Goal: Check status: Check status

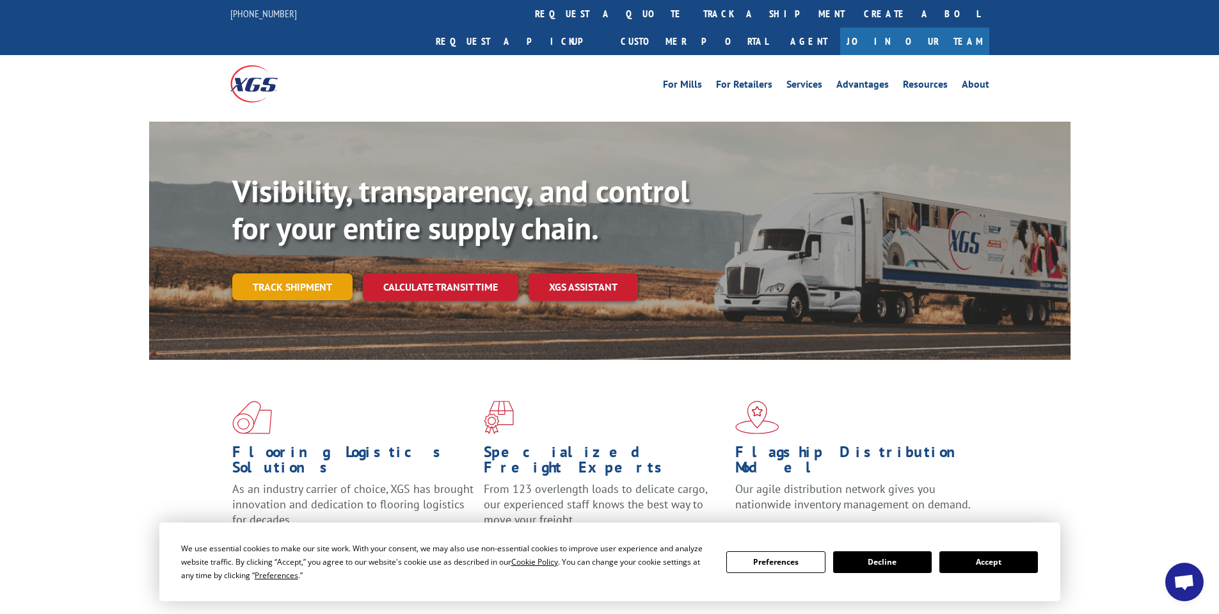
click at [290, 273] on link "Track shipment" at bounding box center [292, 286] width 120 height 27
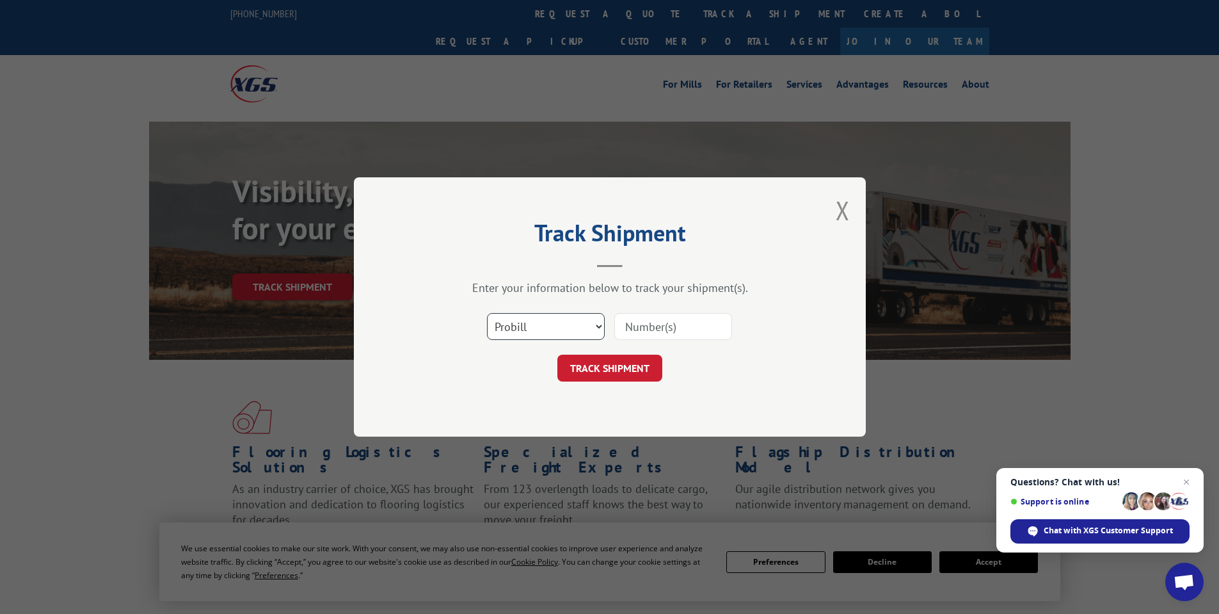
click at [598, 324] on select "Select category... Probill BOL PO" at bounding box center [546, 326] width 118 height 27
select select "bol"
click at [487, 313] on select "Select category... Probill BOL PO" at bounding box center [546, 326] width 118 height 27
click at [655, 321] on input at bounding box center [673, 326] width 118 height 27
type input "g"
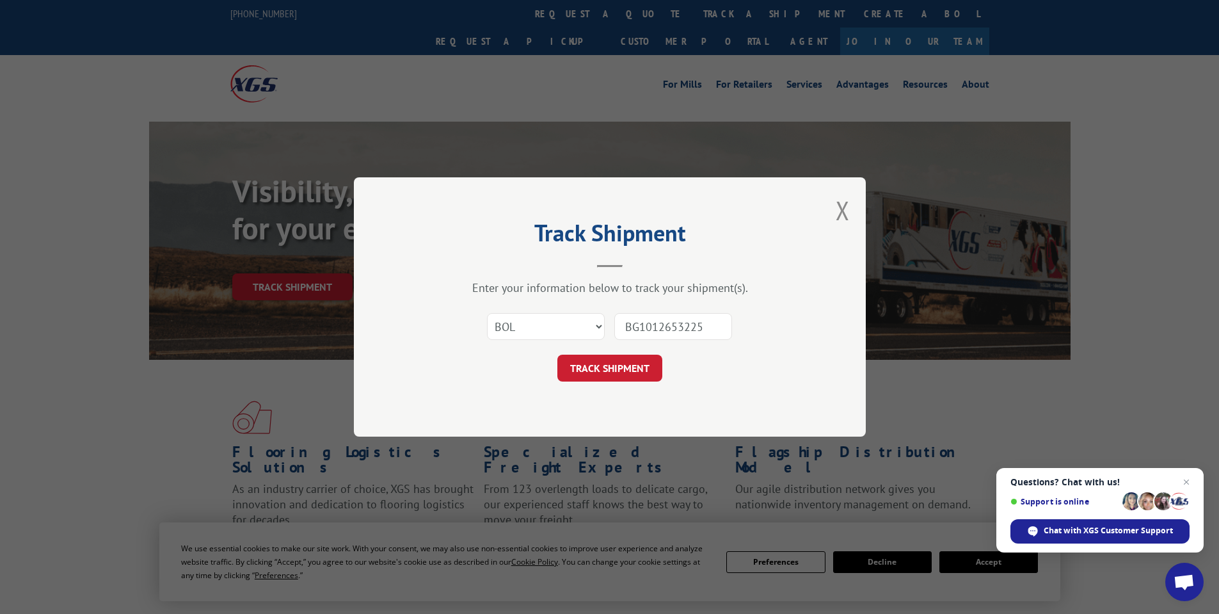
type input "BG1012653225"
click at [776, 390] on div "Track Shipment Enter your information below to track your shipment(s). Select c…" at bounding box center [610, 306] width 512 height 259
click at [645, 373] on button "TRACK SHIPMENT" at bounding box center [609, 367] width 105 height 27
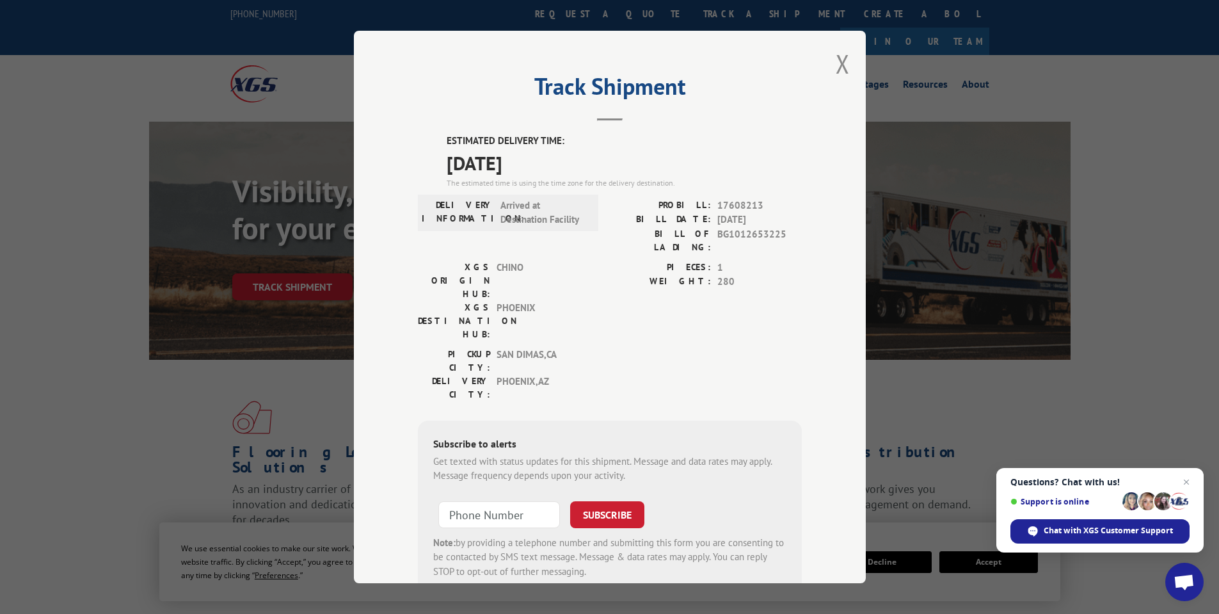
drag, startPoint x: 743, startPoint y: 325, endPoint x: 720, endPoint y: 328, distance: 23.2
click at [726, 285] on div "PIECES: 1 WEIGHT: 280" at bounding box center [706, 303] width 192 height 87
click at [646, 274] on label "WEIGHT:" at bounding box center [660, 281] width 101 height 15
drag, startPoint x: 542, startPoint y: 218, endPoint x: 578, endPoint y: 260, distance: 55.8
click at [570, 252] on div "ESTIMATED DELIVERY TIME: [DATE] The estimated time is using the time zone for t…" at bounding box center [610, 364] width 384 height 460
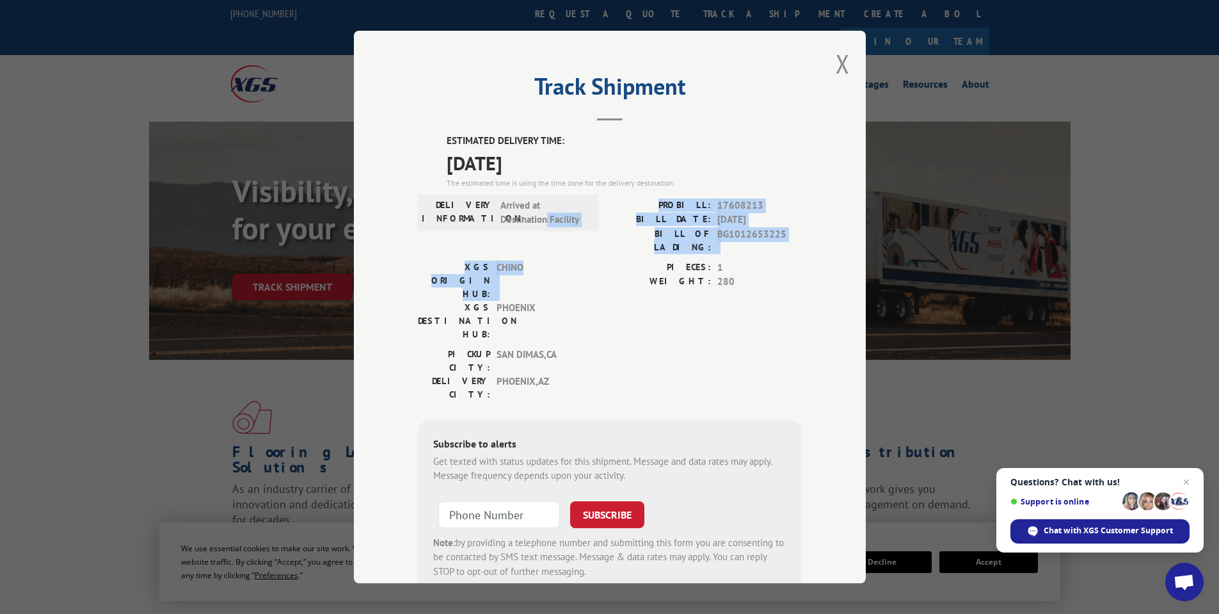
click at [578, 260] on div "XGS ORIGIN HUB: CHINO" at bounding box center [504, 280] width 173 height 40
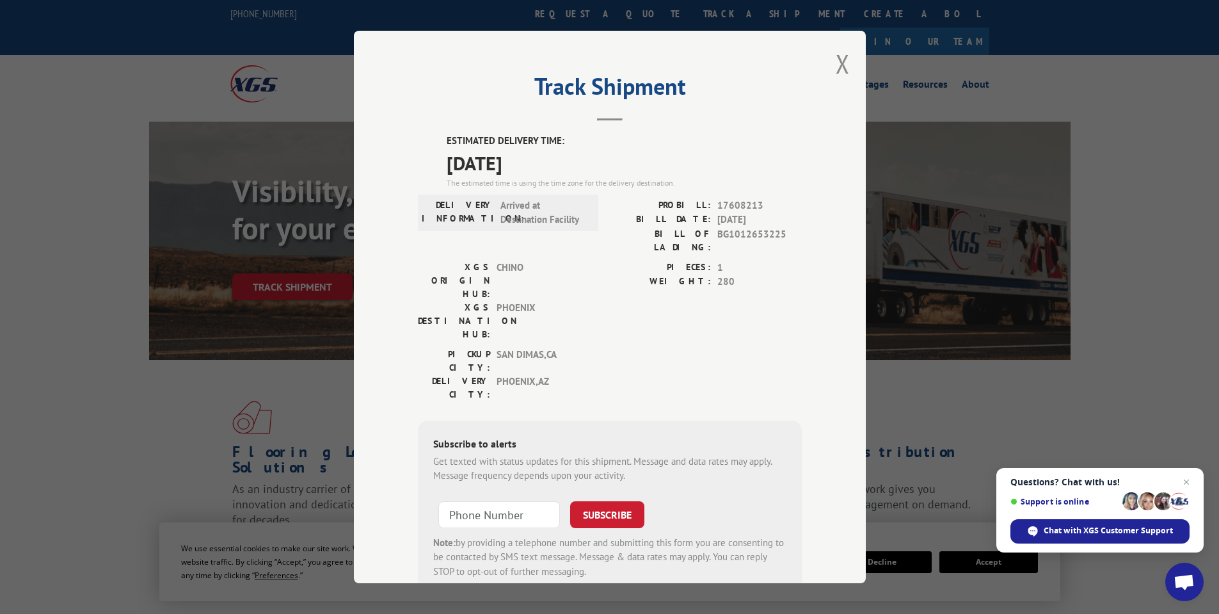
drag, startPoint x: 513, startPoint y: 232, endPoint x: 624, endPoint y: 294, distance: 128.0
click at [536, 246] on div "DELIVERY INFORMATION: Arrived at Destination Facility" at bounding box center [508, 229] width 180 height 62
click at [692, 347] on div "[GEOGRAPHIC_DATA]: [GEOGRAPHIC_DATA] , [GEOGRAPHIC_DATA] [GEOGRAPHIC_DATA]: [GE…" at bounding box center [610, 377] width 384 height 60
click at [601, 261] on div "XGS ORIGIN HUB: CHINO XGS DESTINATION HUB: [GEOGRAPHIC_DATA] PIECES: 1 WEIGHT: …" at bounding box center [610, 303] width 384 height 87
click at [700, 347] on div "[GEOGRAPHIC_DATA]: [GEOGRAPHIC_DATA] , [GEOGRAPHIC_DATA] [GEOGRAPHIC_DATA]: [GE…" at bounding box center [610, 377] width 384 height 60
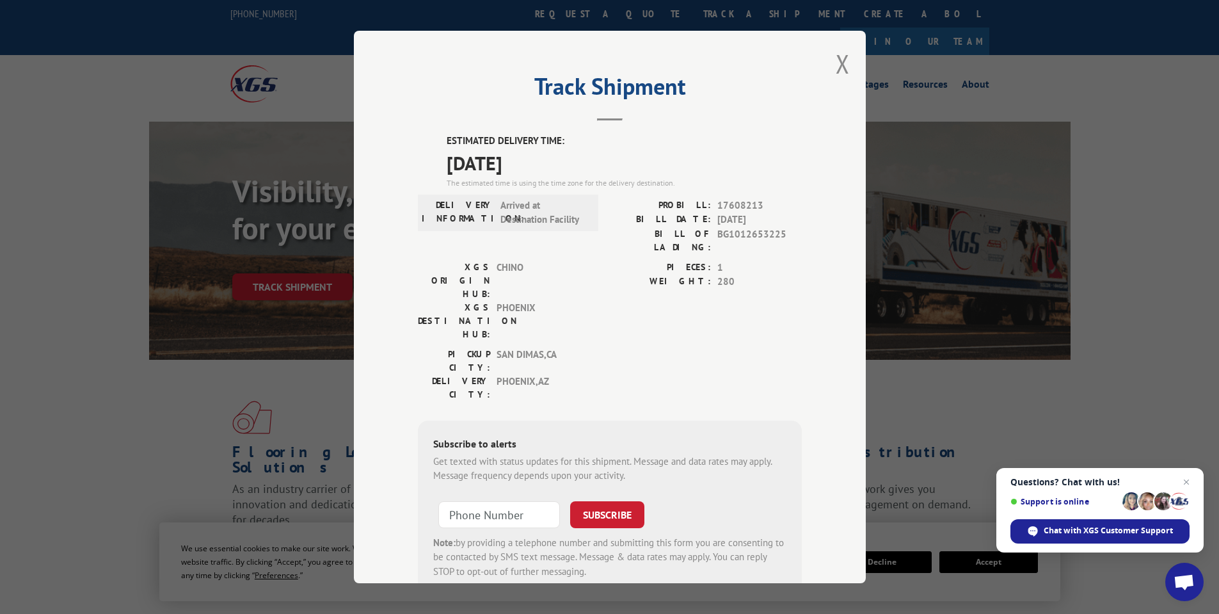
click at [561, 301] on span "PHOENIX" at bounding box center [540, 321] width 86 height 40
click at [611, 295] on div "PIECES: 1 WEIGHT: 280" at bounding box center [706, 303] width 192 height 87
click at [537, 230] on div "DELIVERY INFORMATION: Arrived at Destination Facility" at bounding box center [508, 213] width 180 height 36
click at [545, 220] on span "Arrived at Destination Facility" at bounding box center [543, 212] width 86 height 29
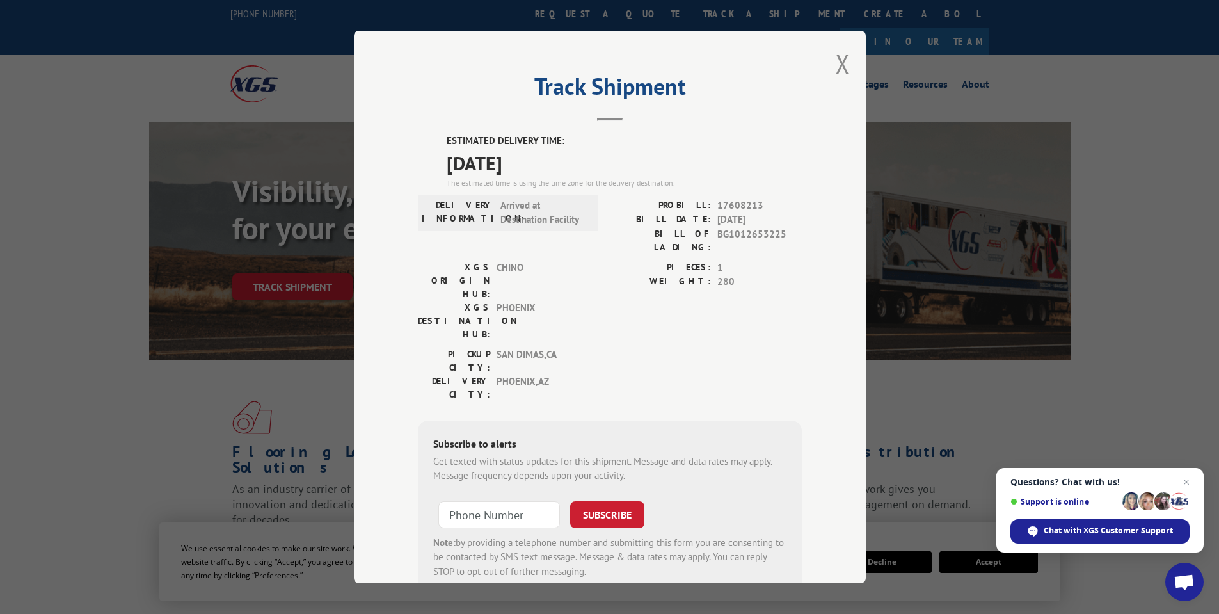
drag, startPoint x: 639, startPoint y: 252, endPoint x: 701, endPoint y: 239, distance: 62.7
click at [649, 260] on label "PIECES:" at bounding box center [660, 267] width 101 height 15
click at [708, 239] on div "BILL OF LADING: BG1012653225" at bounding box center [706, 240] width 192 height 27
click at [729, 234] on span "BG1012653225" at bounding box center [759, 240] width 84 height 27
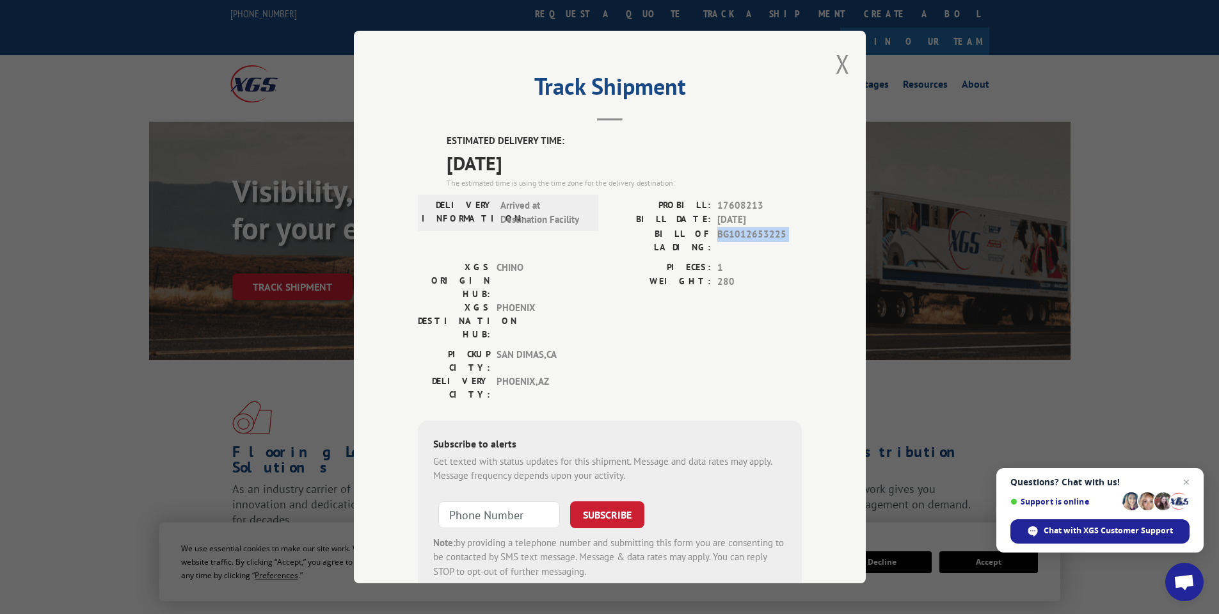
click at [729, 234] on span "BG1012653225" at bounding box center [759, 240] width 84 height 27
click at [741, 240] on span "BG1012653225" at bounding box center [759, 240] width 84 height 27
drag, startPoint x: 544, startPoint y: 229, endPoint x: 532, endPoint y: 207, distance: 24.6
click at [540, 225] on div "DELIVERY INFORMATION: Arrived at Destination Facility" at bounding box center [508, 213] width 180 height 36
click at [532, 207] on span "Arrived at Destination Facility" at bounding box center [543, 212] width 86 height 29
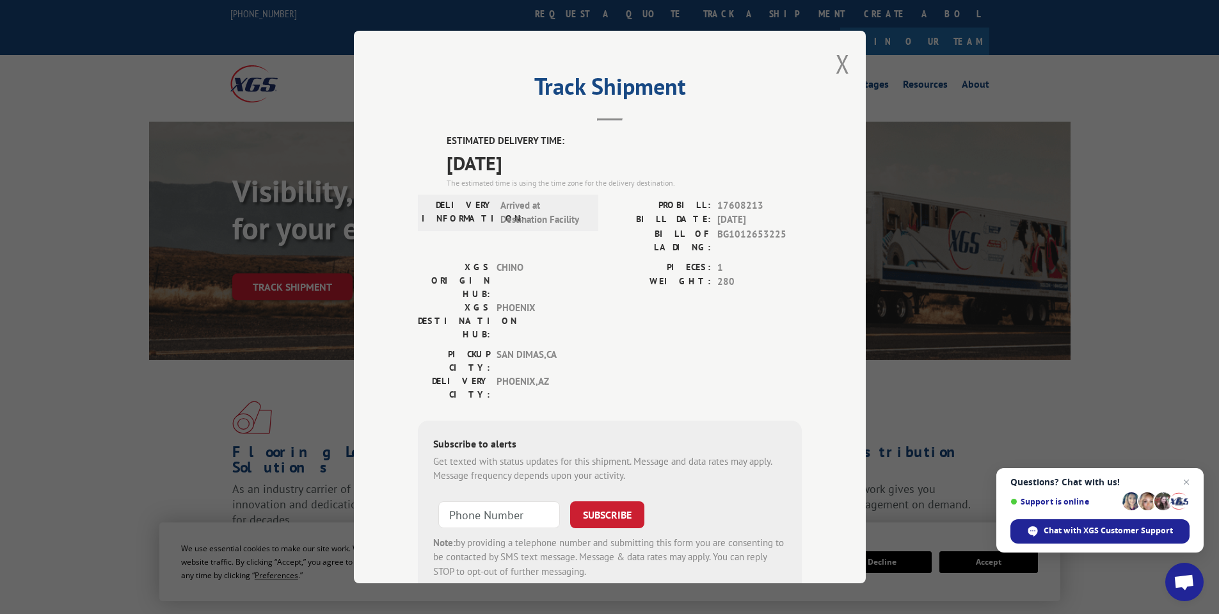
click at [568, 261] on span "CHINO" at bounding box center [540, 280] width 86 height 40
click at [552, 260] on span "CHINO" at bounding box center [540, 280] width 86 height 40
click at [625, 243] on div "PROBILL: 17608213 BILL DATE: [DATE] BILL OF LADING: BG1012653225" at bounding box center [706, 229] width 192 height 62
click at [538, 301] on span "PHOENIX" at bounding box center [540, 321] width 86 height 40
click at [518, 301] on span "PHOENIX" at bounding box center [540, 321] width 86 height 40
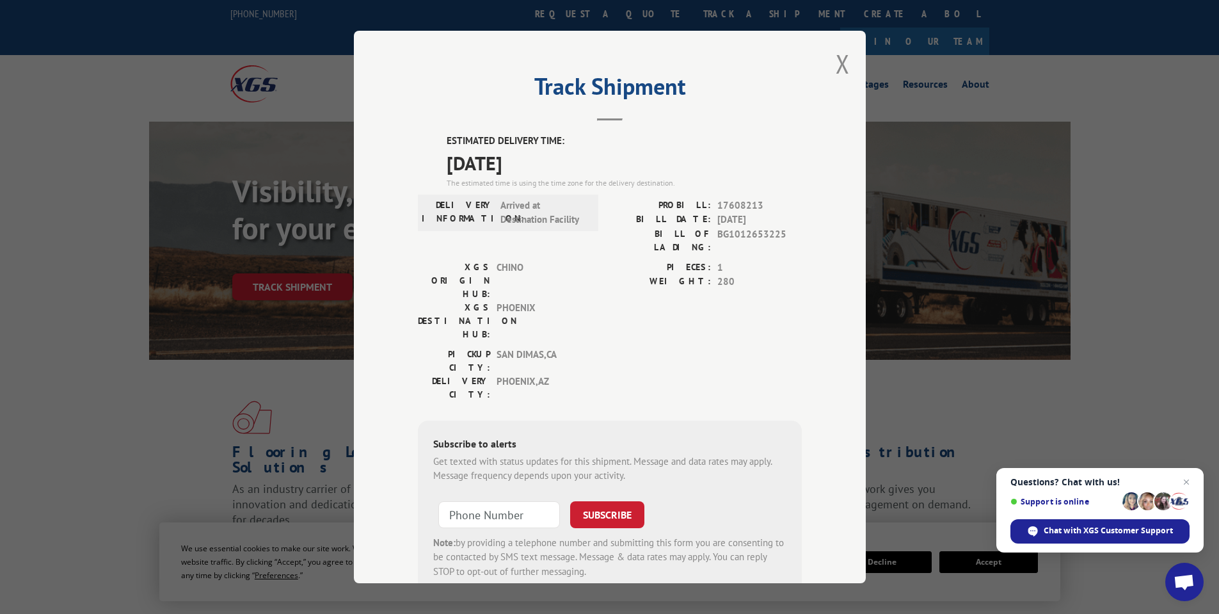
click at [523, 301] on span "PHOENIX" at bounding box center [540, 321] width 86 height 40
click at [539, 293] on div "XGS ORIGIN HUB: CHINO XGS DESTINATION HUB: [GEOGRAPHIC_DATA]" at bounding box center [504, 303] width 173 height 87
drag, startPoint x: 763, startPoint y: 301, endPoint x: 677, endPoint y: 305, distance: 85.8
click at [671, 347] on div "[GEOGRAPHIC_DATA]: [GEOGRAPHIC_DATA] , [GEOGRAPHIC_DATA] [GEOGRAPHIC_DATA]: [GE…" at bounding box center [610, 377] width 384 height 60
click at [680, 347] on div "[GEOGRAPHIC_DATA]: [GEOGRAPHIC_DATA] , [GEOGRAPHIC_DATA] [GEOGRAPHIC_DATA]: [GE…" at bounding box center [610, 377] width 384 height 60
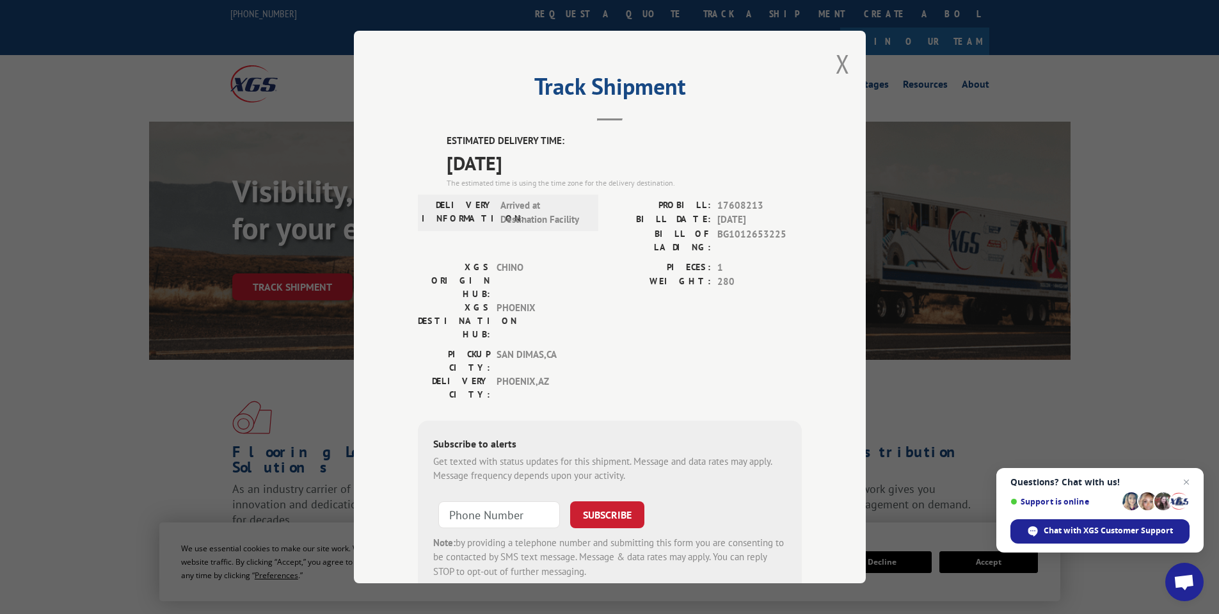
drag, startPoint x: 498, startPoint y: 244, endPoint x: 537, endPoint y: 265, distance: 44.1
click at [500, 246] on div "DELIVERY INFORMATION: Arrived at Destination Facility" at bounding box center [508, 229] width 180 height 62
click at [537, 301] on span "PHOENIX" at bounding box center [540, 321] width 86 height 40
drag, startPoint x: 539, startPoint y: 265, endPoint x: 616, endPoint y: 273, distance: 76.5
click at [541, 301] on span "PHOENIX" at bounding box center [540, 321] width 86 height 40
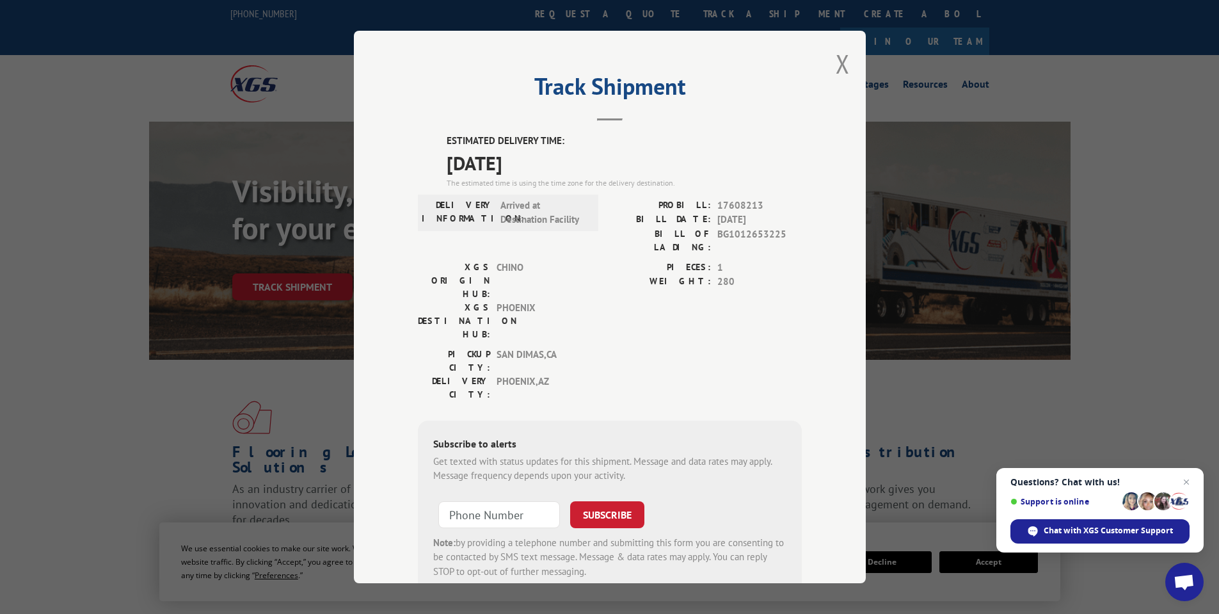
click at [616, 274] on label "WEIGHT:" at bounding box center [660, 281] width 101 height 15
click at [836, 65] on button "Close modal" at bounding box center [843, 64] width 14 height 34
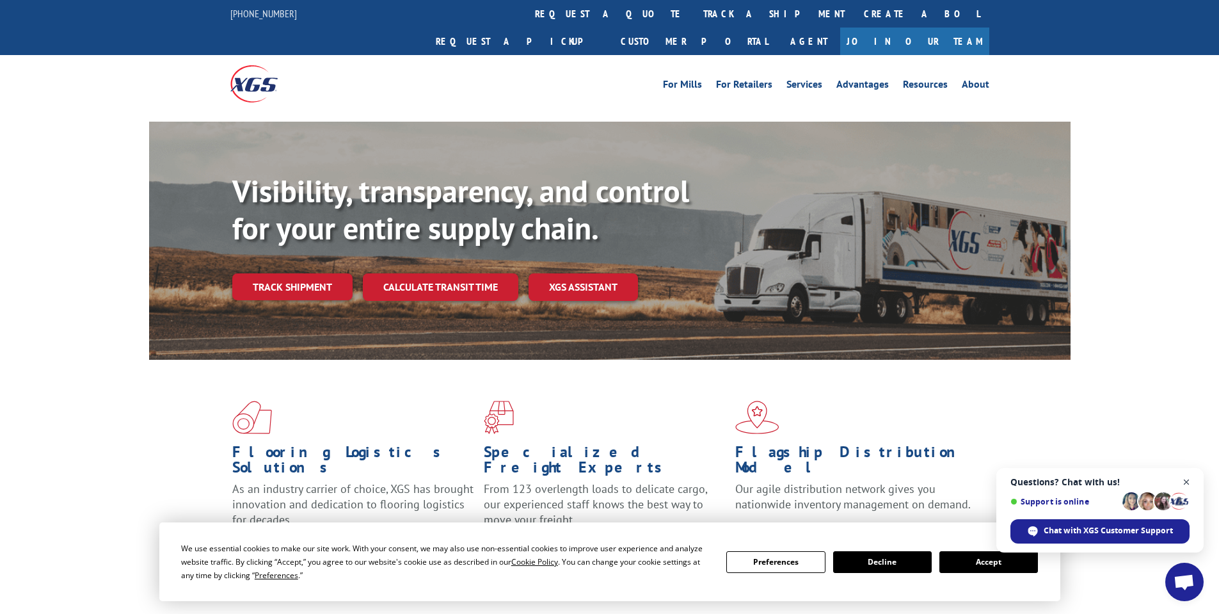
click at [1188, 477] on span "Close chat" at bounding box center [1187, 482] width 16 height 16
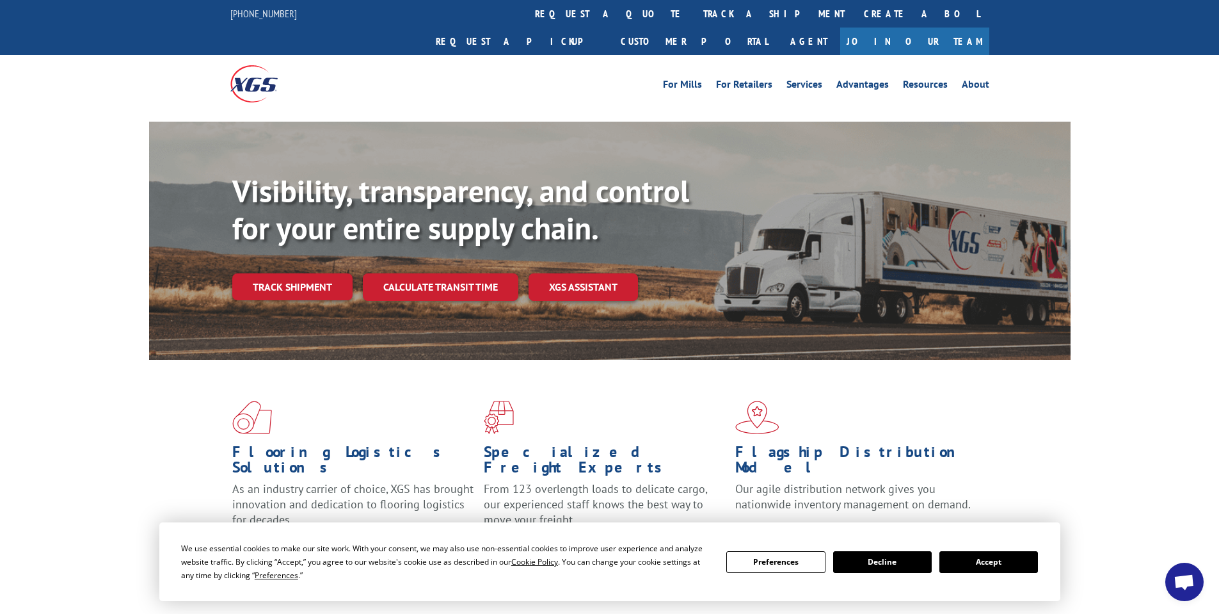
click at [994, 561] on button "Accept" at bounding box center [988, 562] width 99 height 22
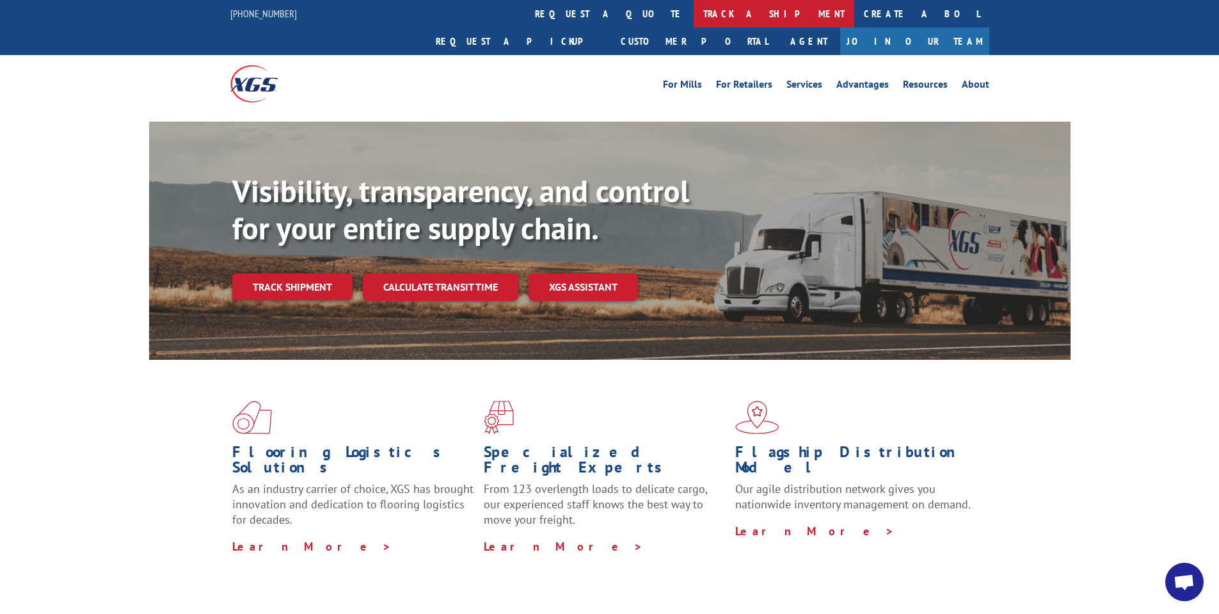
click at [694, 22] on link "track a shipment" at bounding box center [774, 14] width 161 height 28
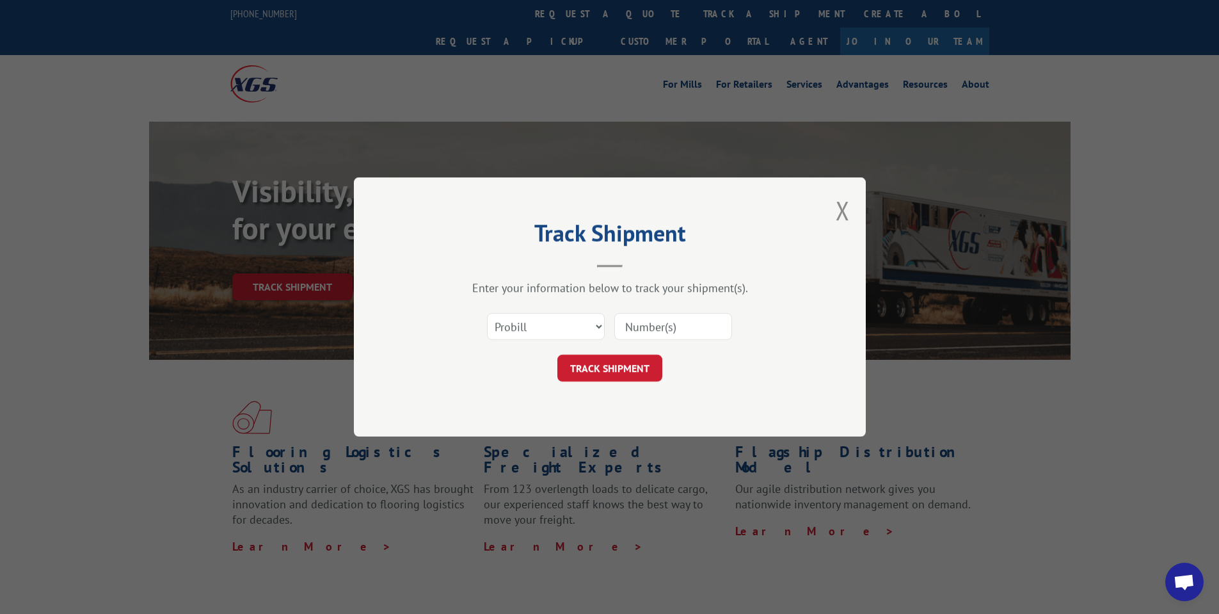
click at [641, 326] on input at bounding box center [673, 326] width 118 height 27
click at [598, 328] on select "Select category... Probill BOL PO" at bounding box center [546, 326] width 118 height 27
click at [487, 313] on select "Select category... Probill BOL PO" at bounding box center [546, 326] width 118 height 27
click at [516, 329] on select "Select category... Probill BOL PO" at bounding box center [546, 326] width 118 height 27
select select "probill"
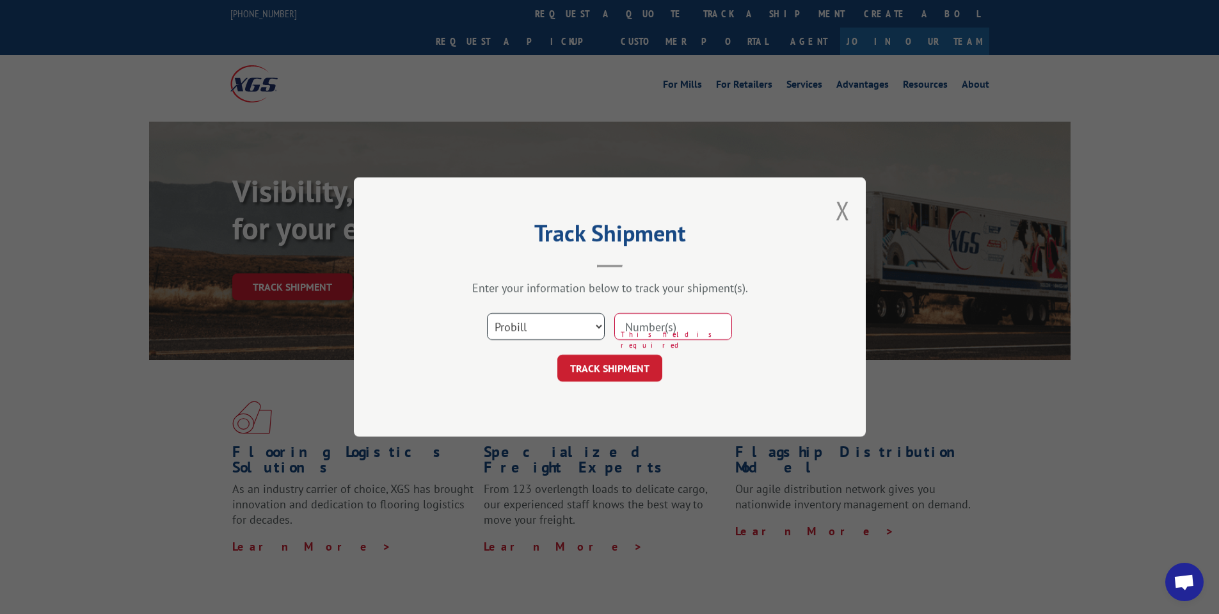
click at [487, 313] on select "Select category... Probill BOL PO" at bounding box center [546, 326] width 118 height 27
click at [647, 326] on input at bounding box center [673, 326] width 118 height 27
paste input "17608213"
type input "17608213"
click at [628, 371] on button "TRACK SHIPMENT" at bounding box center [609, 367] width 105 height 27
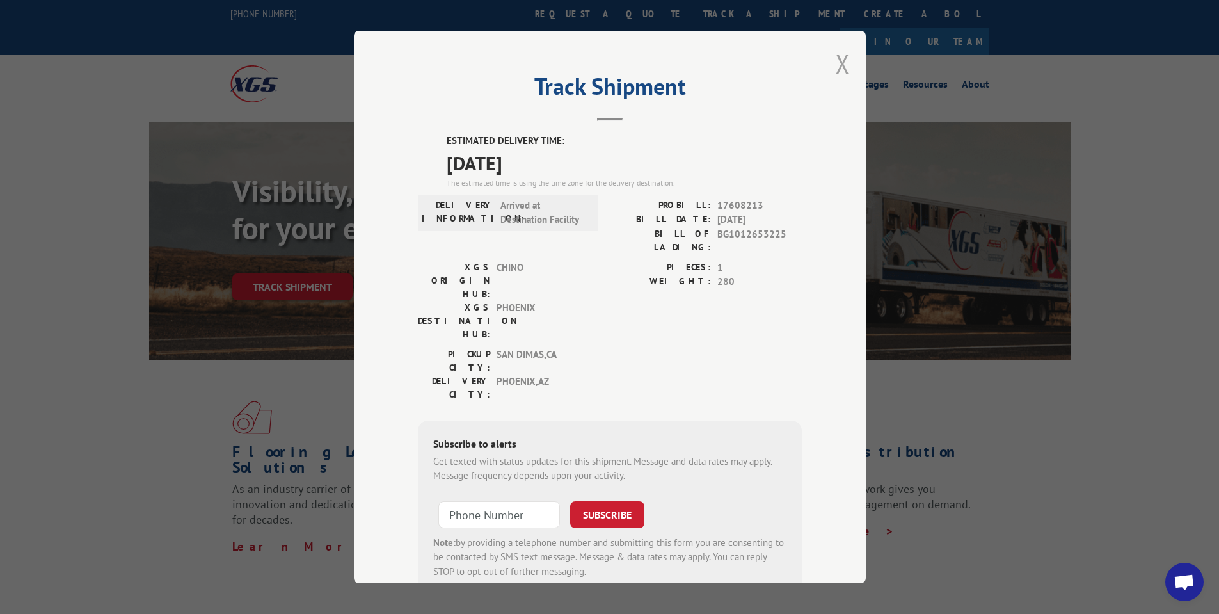
click at [836, 61] on button "Close modal" at bounding box center [843, 64] width 14 height 34
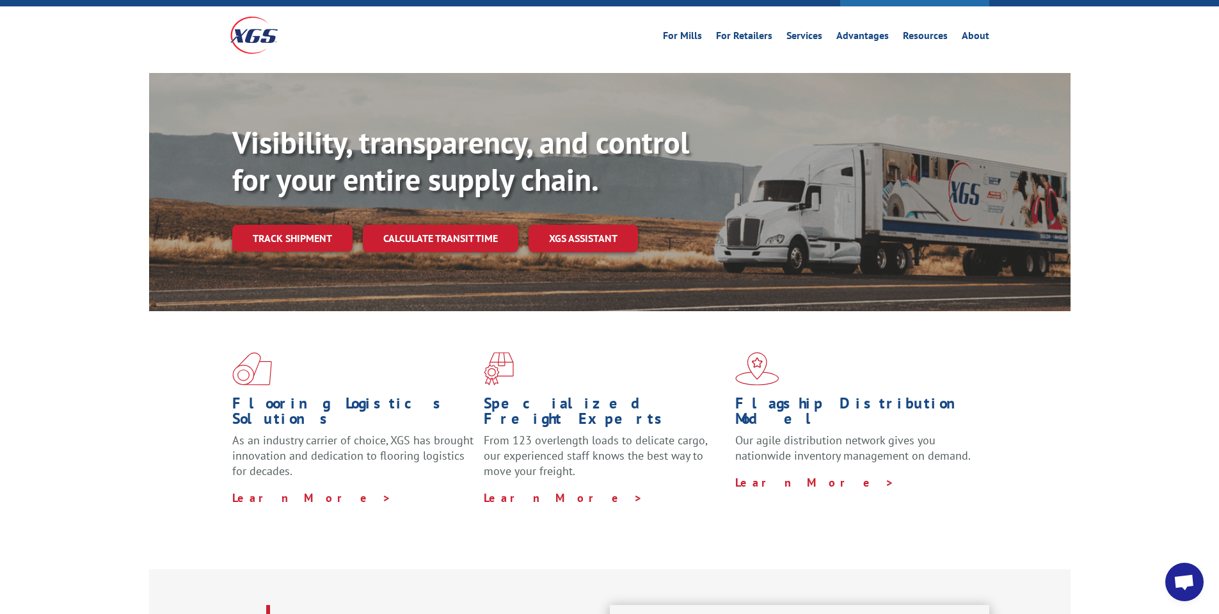
scroll to position [512, 0]
